Goal: Navigation & Orientation: Find specific page/section

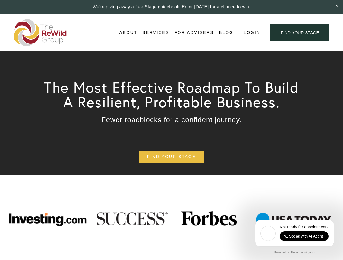
click at [251, 33] on span "Login" at bounding box center [251, 32] width 17 height 7
